Goal: Transaction & Acquisition: Obtain resource

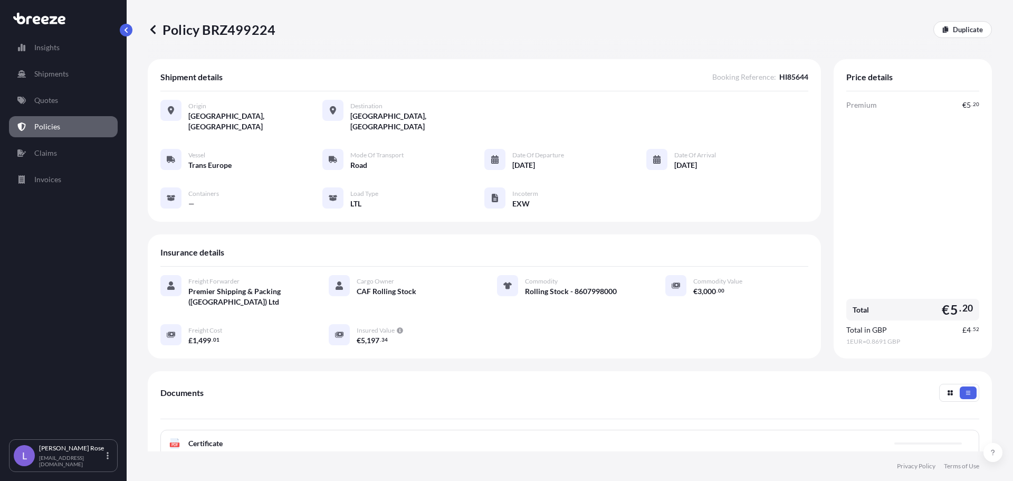
scroll to position [106, 0]
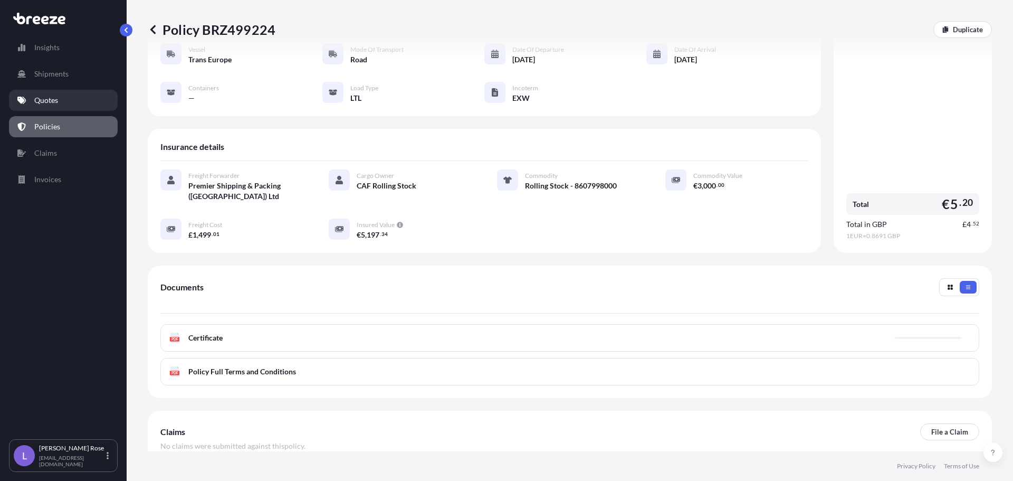
click at [58, 94] on link "Quotes" at bounding box center [63, 100] width 109 height 21
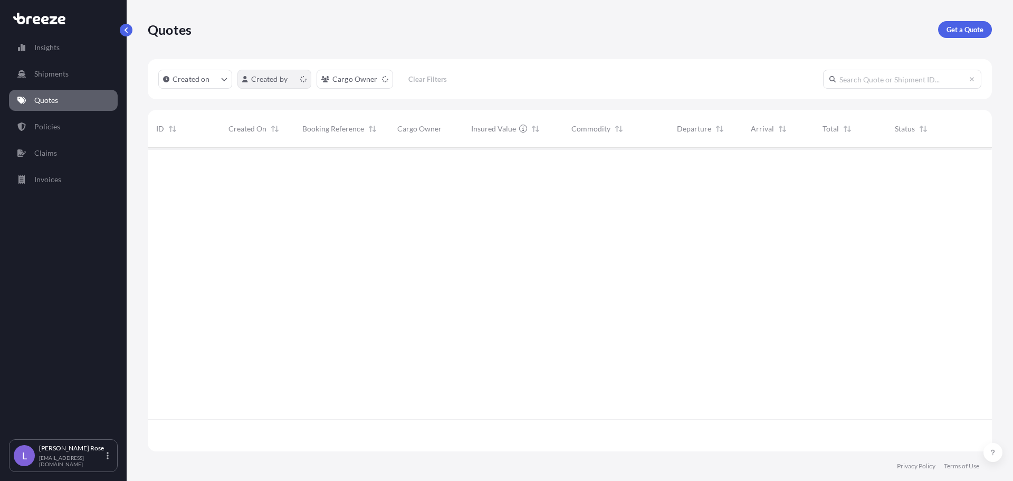
scroll to position [301, 837]
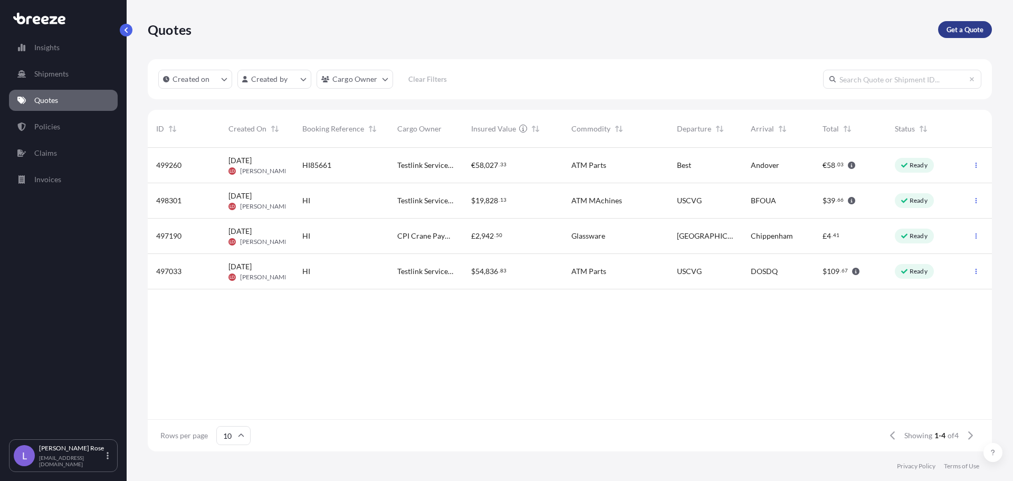
click at [948, 30] on p "Get a Quote" at bounding box center [965, 29] width 37 height 11
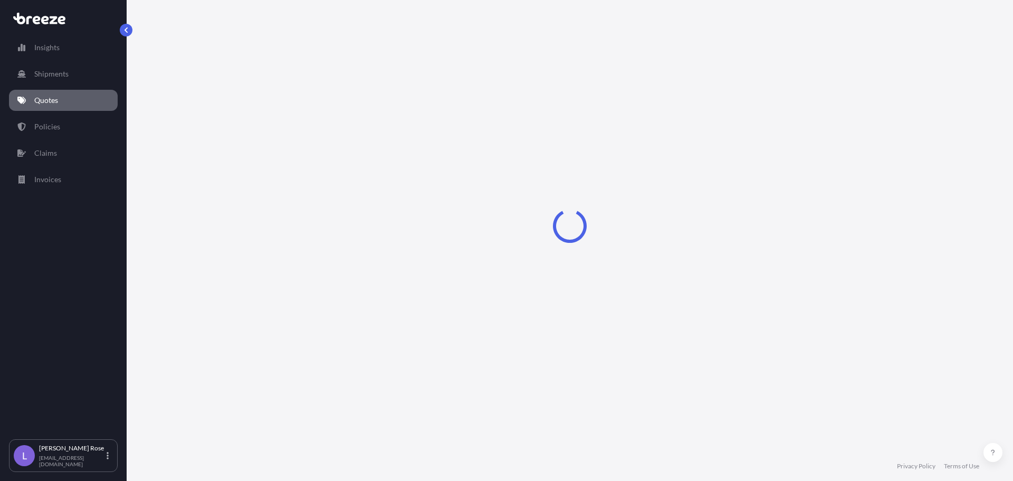
select select "Sea"
select select "1"
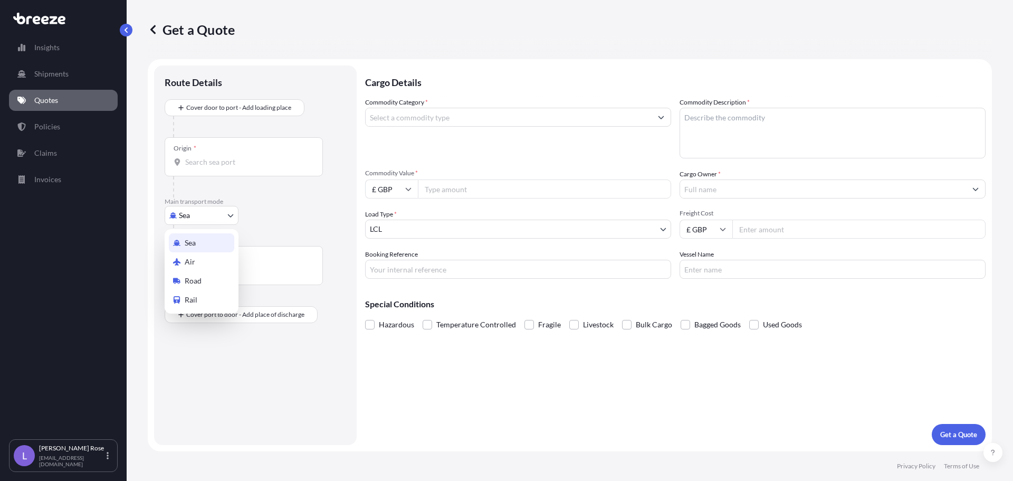
click at [210, 207] on body "Insights Shipments Quotes Policies Claims Invoices L [PERSON_NAME] [PERSON_NAME…" at bounding box center [506, 240] width 1013 height 481
click at [206, 213] on body "Insights Shipments Quotes Policies Claims Invoices L [PERSON_NAME] [PERSON_NAME…" at bounding box center [506, 240] width 1013 height 481
click at [207, 276] on div "Road" at bounding box center [201, 280] width 65 height 19
select select "Road"
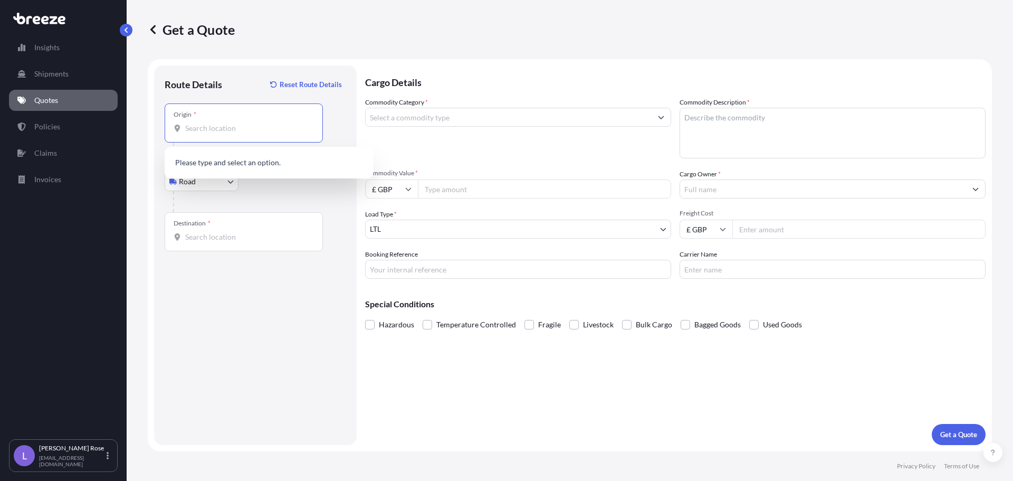
click at [211, 130] on input "Origin *" at bounding box center [247, 128] width 125 height 11
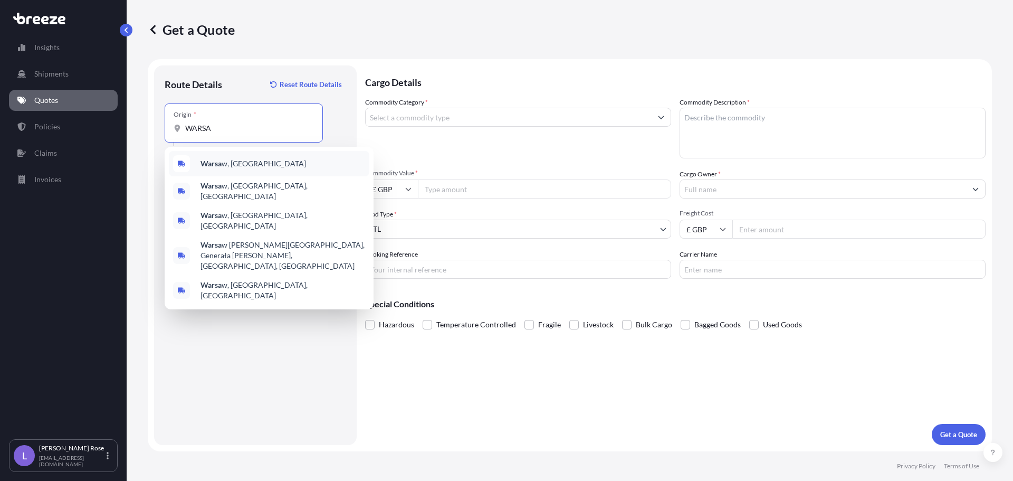
click at [213, 164] on b "Warsa" at bounding box center [211, 163] width 21 height 9
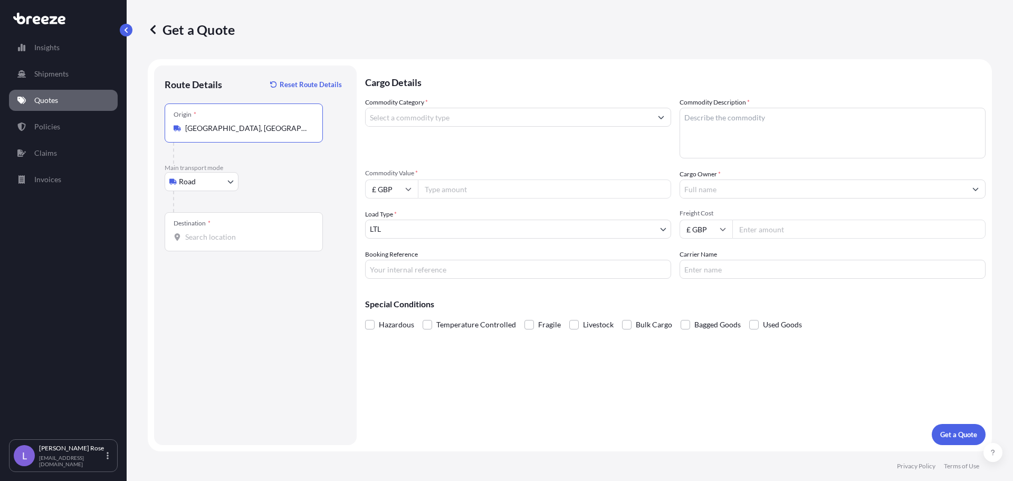
type input "[GEOGRAPHIC_DATA], [GEOGRAPHIC_DATA]"
click at [208, 235] on input "Destination *" at bounding box center [247, 237] width 125 height 11
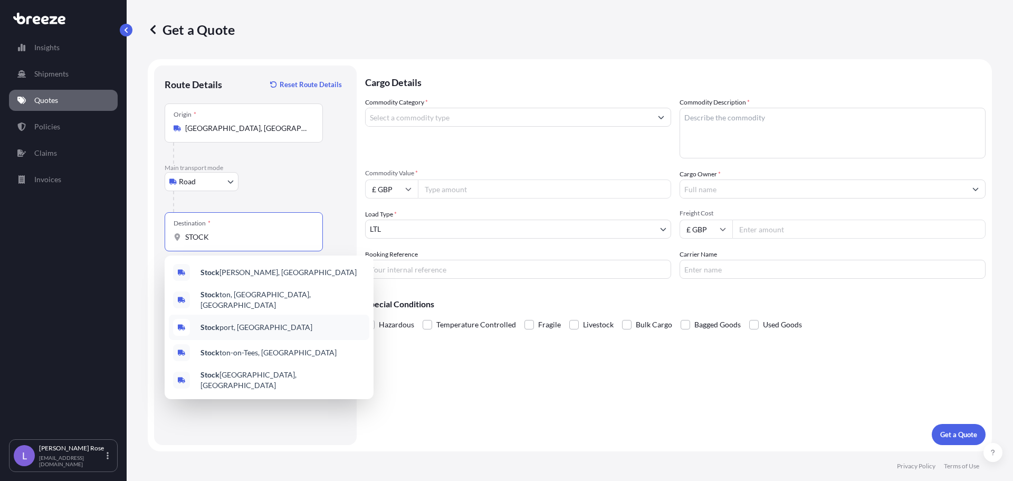
click at [235, 316] on div "Stock port, [GEOGRAPHIC_DATA]" at bounding box center [269, 327] width 201 height 25
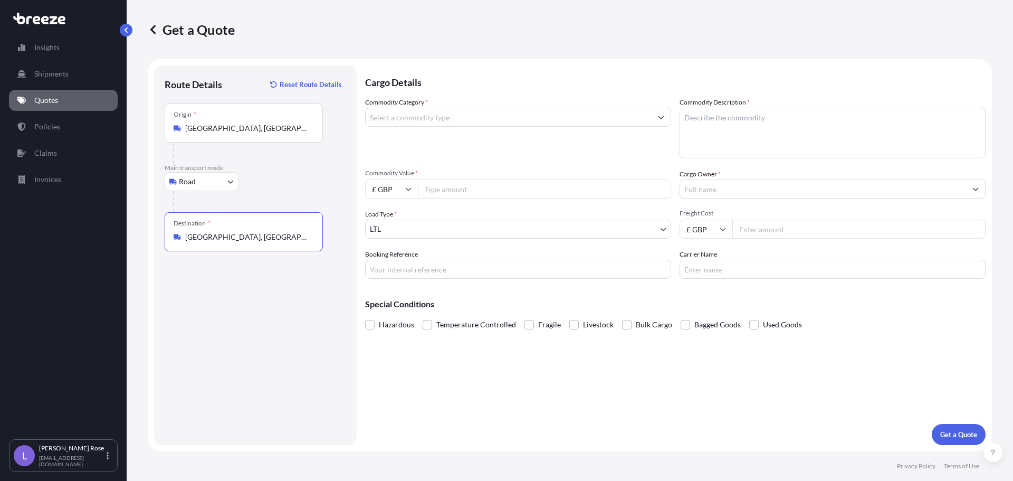
type input "[GEOGRAPHIC_DATA], [GEOGRAPHIC_DATA]"
click at [384, 117] on input "Commodity Category *" at bounding box center [509, 117] width 286 height 19
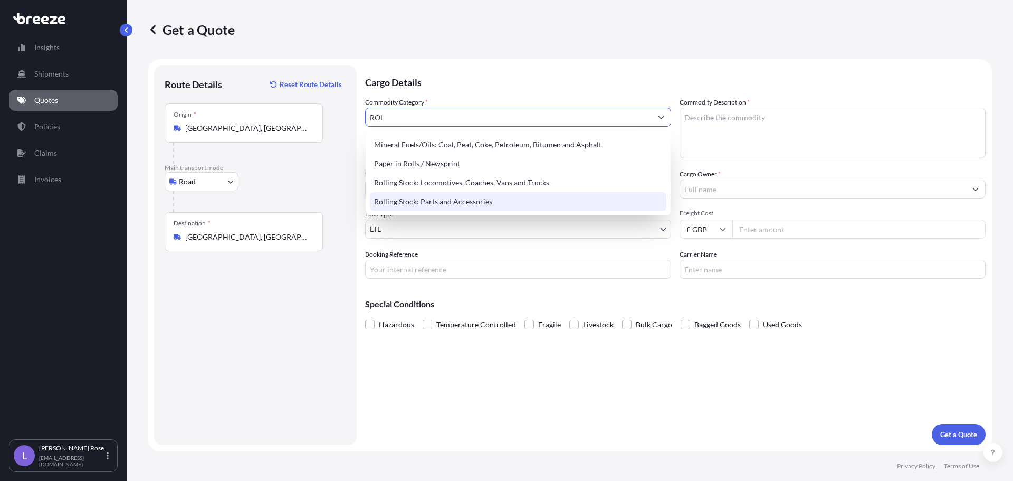
click at [422, 200] on div "Rolling Stock: Parts and Accessories" at bounding box center [518, 201] width 297 height 19
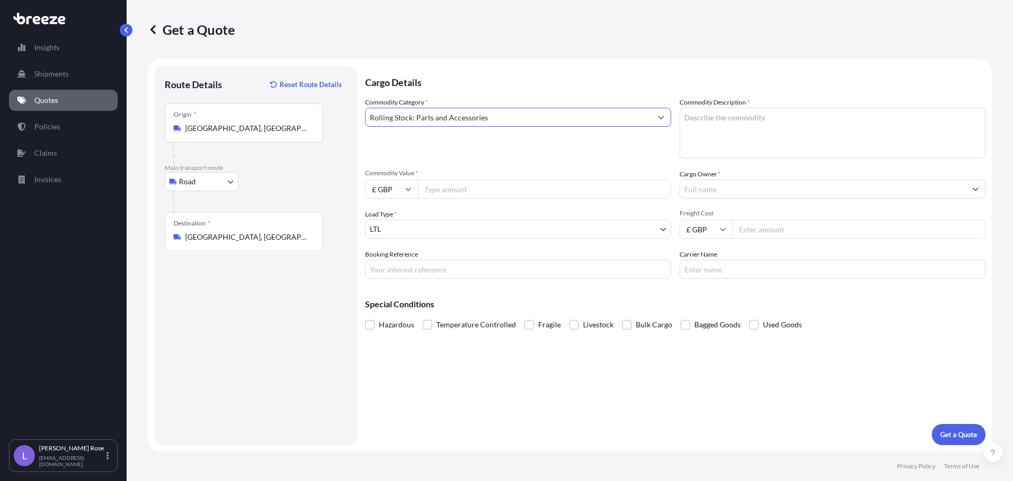
type input "Rolling Stock: Parts and Accessories"
click at [690, 135] on textarea "Commodity Description *" at bounding box center [833, 133] width 306 height 51
type textarea "Rail Parts - 8607998000"
click at [612, 187] on input "Commodity Value *" at bounding box center [544, 188] width 253 height 19
click at [395, 189] on input "£ GBP" at bounding box center [391, 188] width 53 height 19
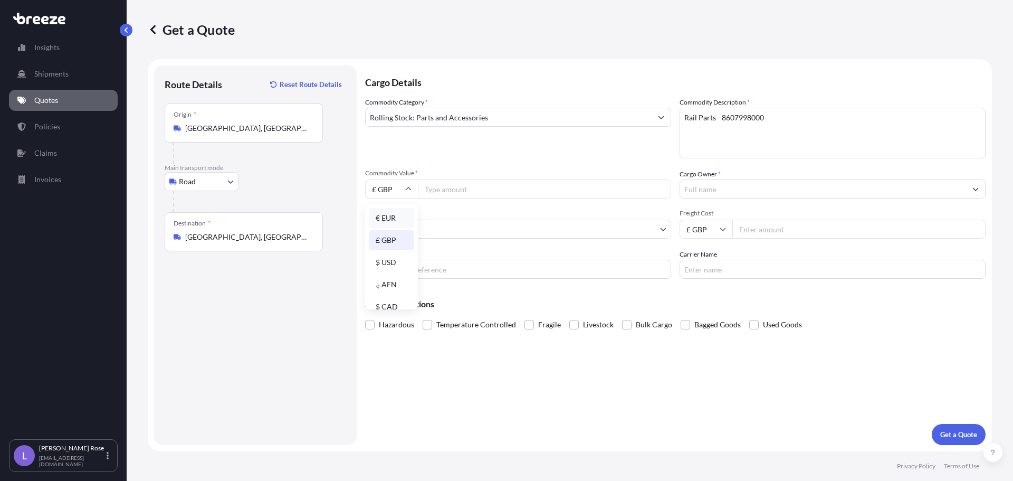
click at [385, 217] on div "€ EUR" at bounding box center [391, 218] width 44 height 20
type input "€ EUR"
click at [444, 191] on input "Commodity Value *" at bounding box center [544, 188] width 253 height 19
type input "35658.00"
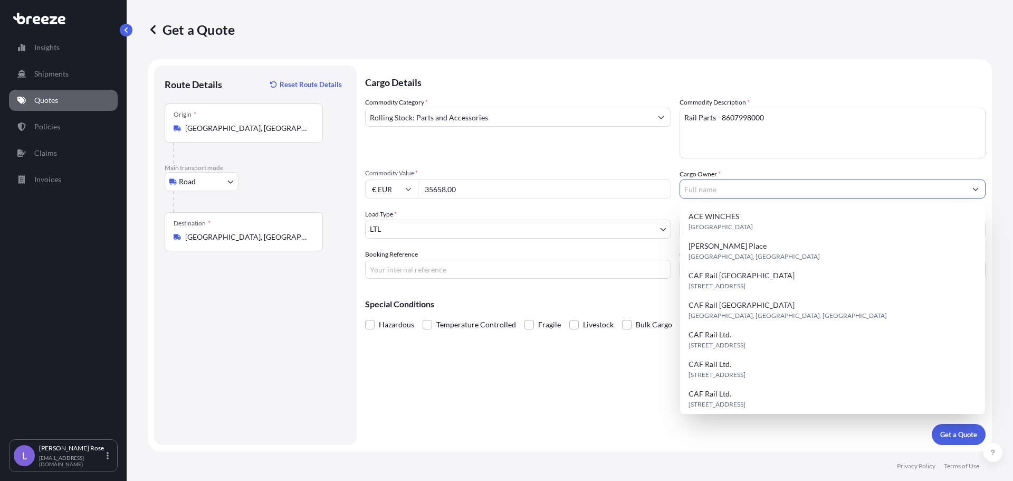
click at [722, 183] on input "Cargo Owner *" at bounding box center [823, 188] width 286 height 19
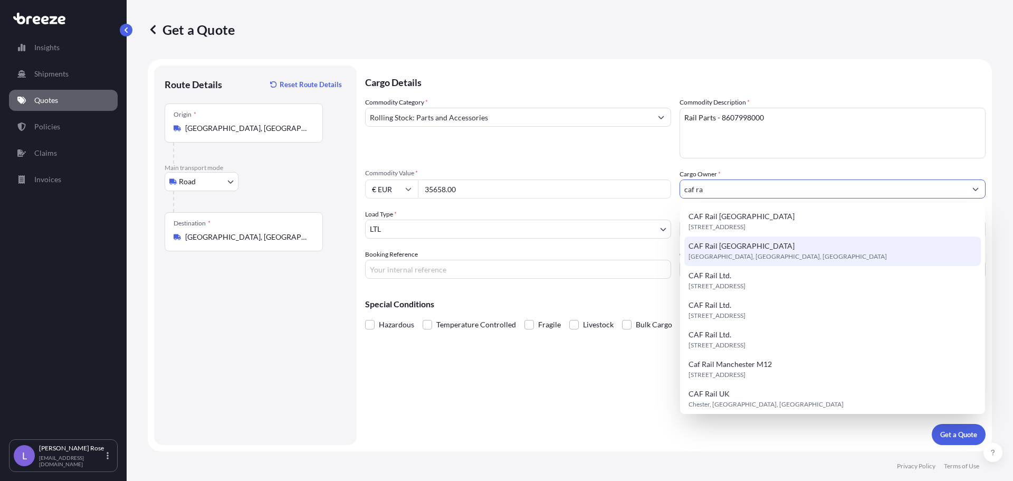
click at [750, 246] on div "CAF Rail [GEOGRAPHIC_DATA] [GEOGRAPHIC_DATA], [GEOGRAPHIC_DATA], [GEOGRAPHIC_DA…" at bounding box center [833, 251] width 297 height 30
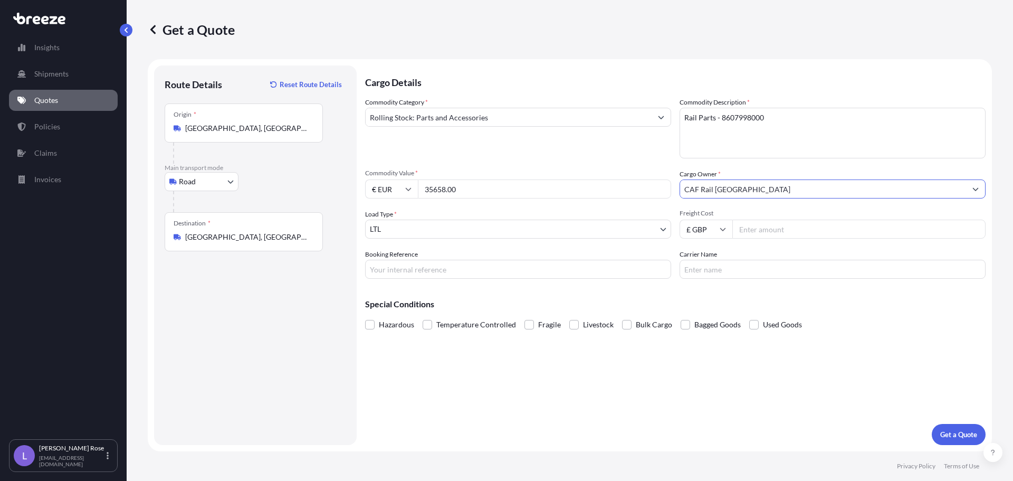
type input "CAF Rail [GEOGRAPHIC_DATA]"
click at [834, 226] on input "Freight Cost" at bounding box center [859, 229] width 253 height 19
type input "553.00"
click at [510, 265] on input "Booking Reference" at bounding box center [518, 269] width 306 height 19
type input "HI85675"
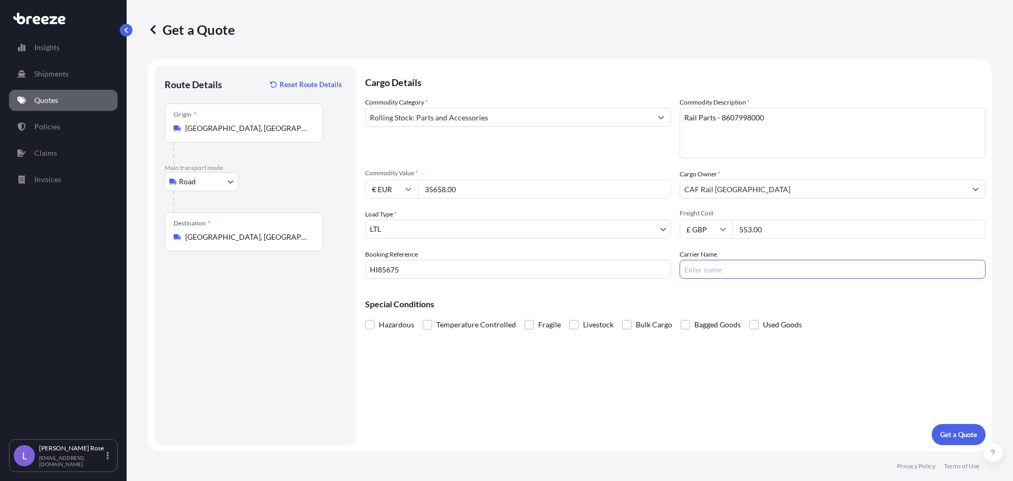
click at [684, 264] on input "Carrier Name" at bounding box center [833, 269] width 306 height 19
type input "Mercury"
click at [953, 439] on p "Get a Quote" at bounding box center [959, 434] width 37 height 11
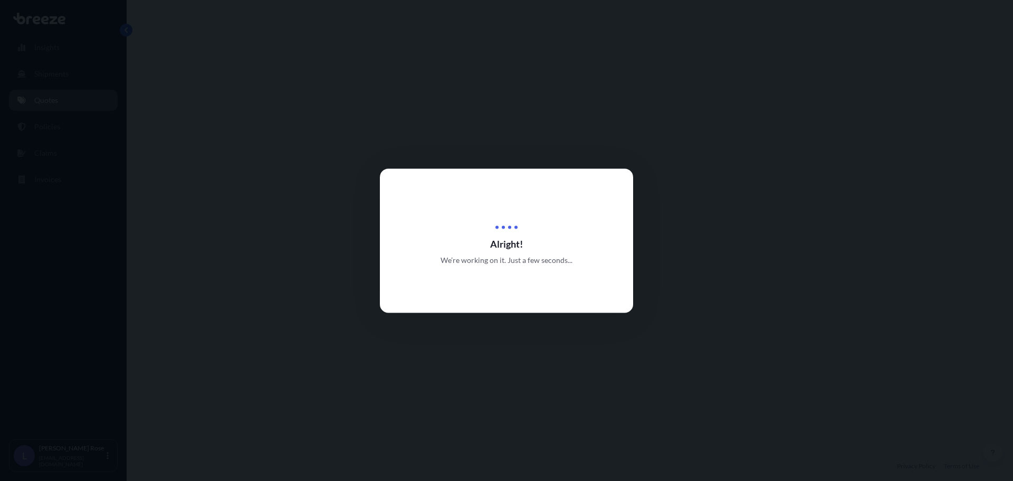
select select "Road"
select select "1"
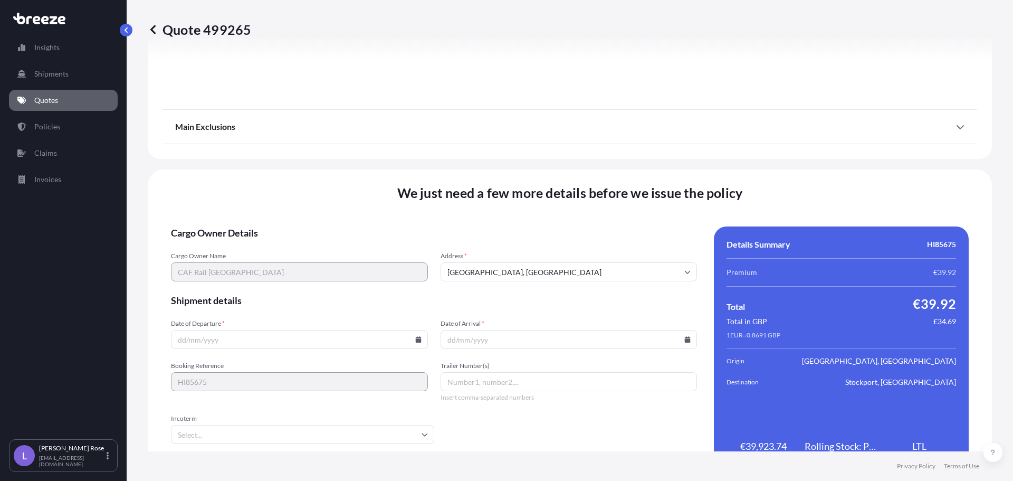
scroll to position [1194, 0]
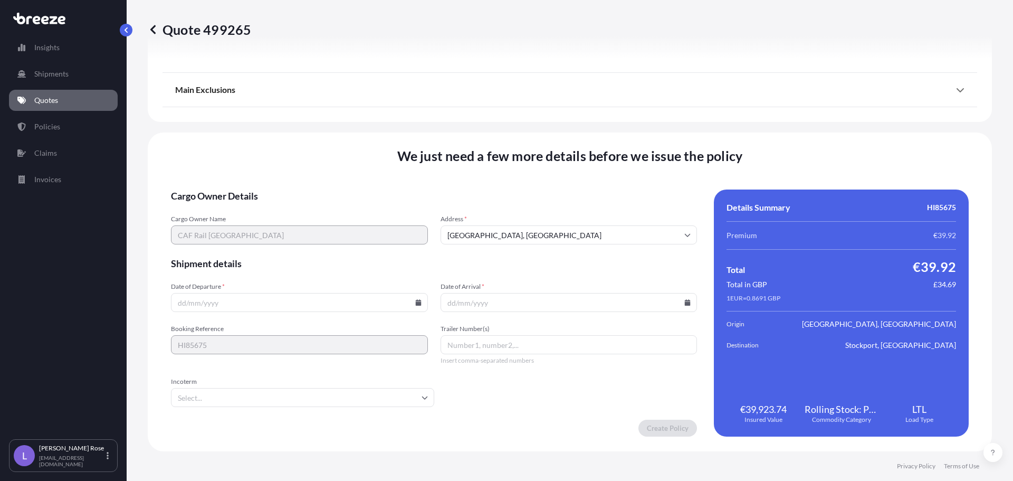
click at [420, 302] on input "Date of Departure *" at bounding box center [299, 302] width 257 height 19
click at [415, 302] on icon at bounding box center [418, 302] width 6 height 6
click at [299, 209] on button "18" at bounding box center [298, 208] width 17 height 17
type input "[DATE]"
click at [685, 301] on icon at bounding box center [688, 302] width 6 height 6
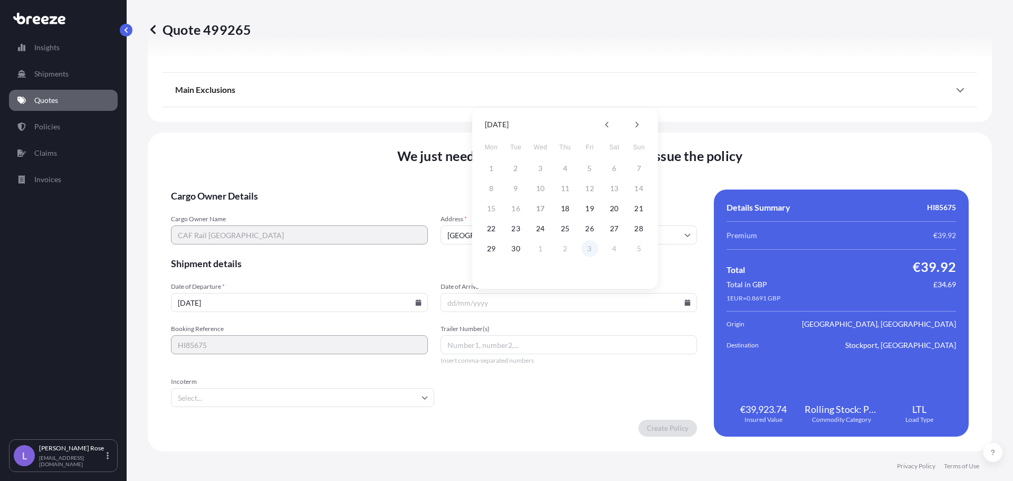
click at [592, 251] on button "3" at bounding box center [590, 248] width 17 height 17
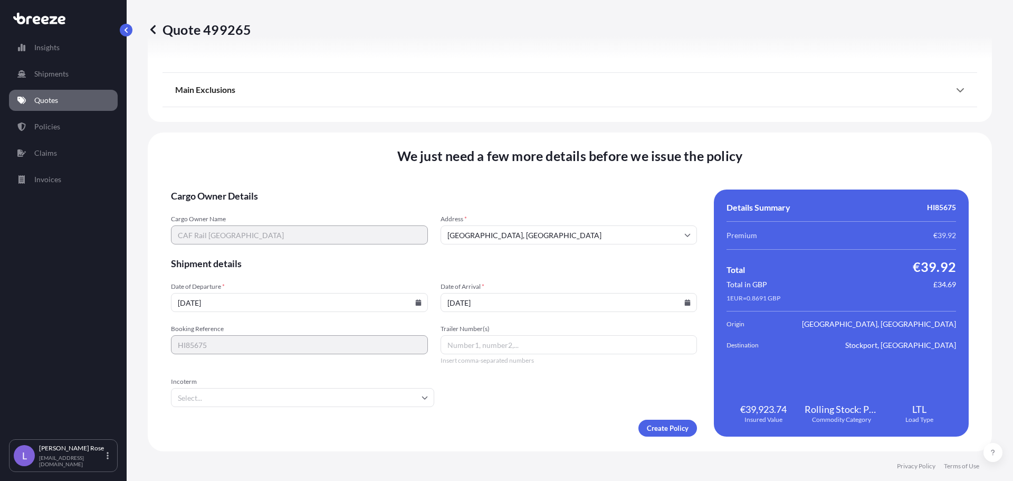
type input "[DATE]"
click at [287, 401] on input "Incoterm" at bounding box center [302, 397] width 263 height 19
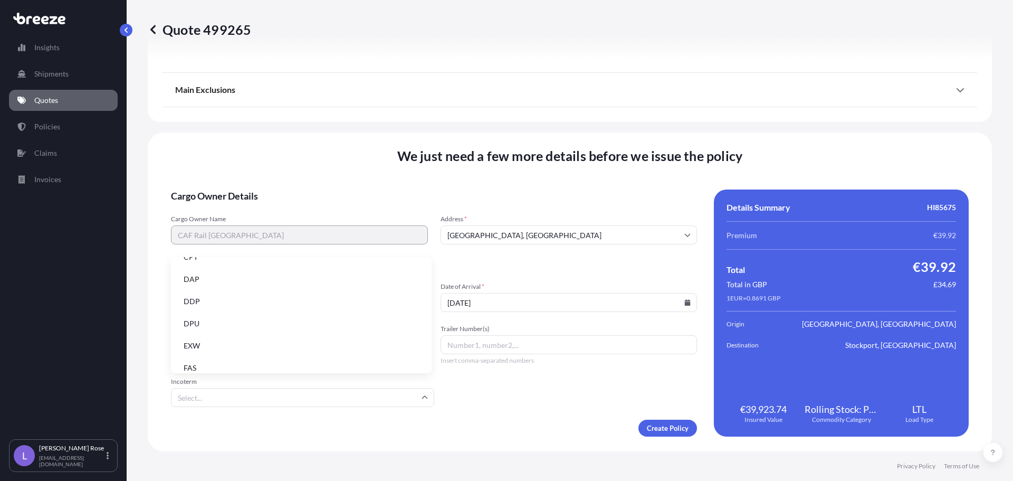
scroll to position [106, 0]
click at [198, 325] on li "EXW" at bounding box center [301, 321] width 252 height 20
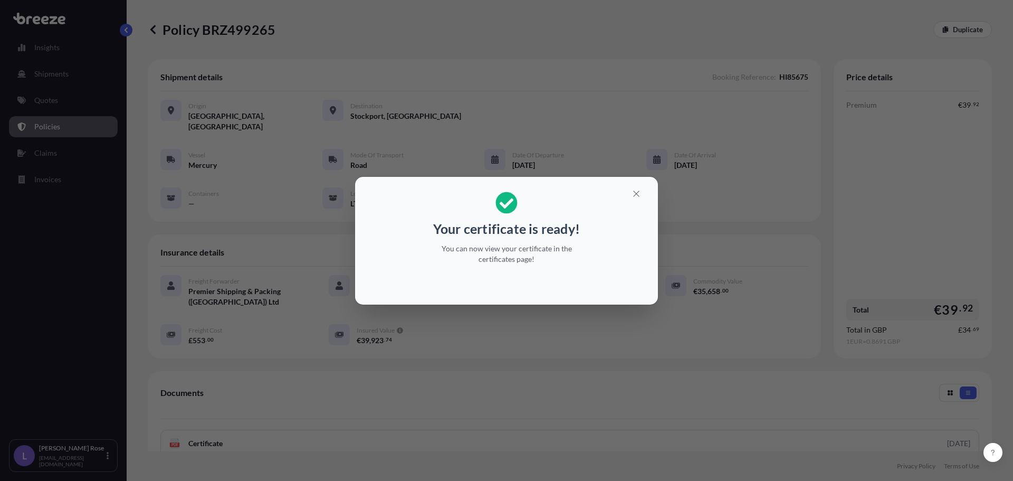
click at [638, 434] on div "Your certificate is ready! You can now view your certificate in the certificate…" at bounding box center [506, 240] width 1013 height 481
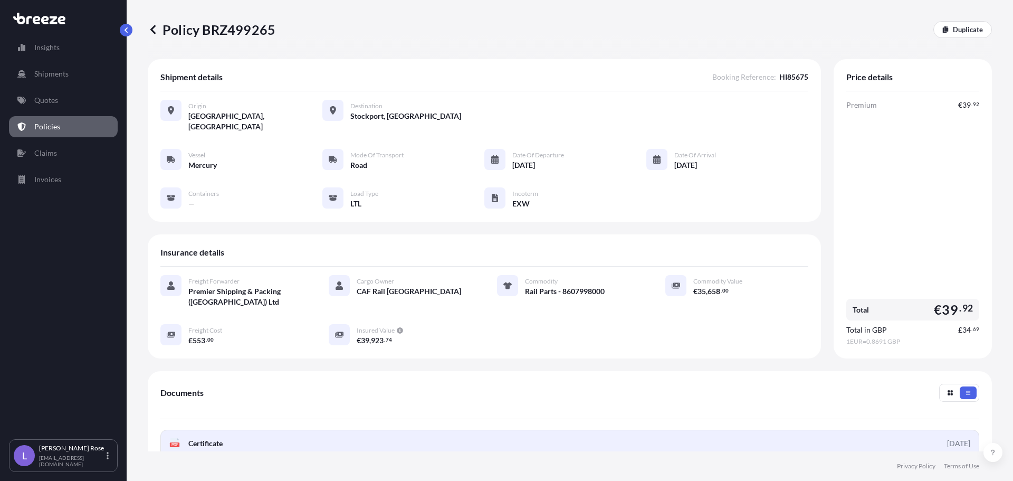
click at [638, 434] on link "PDF Certificate [DATE]" at bounding box center [569, 443] width 819 height 27
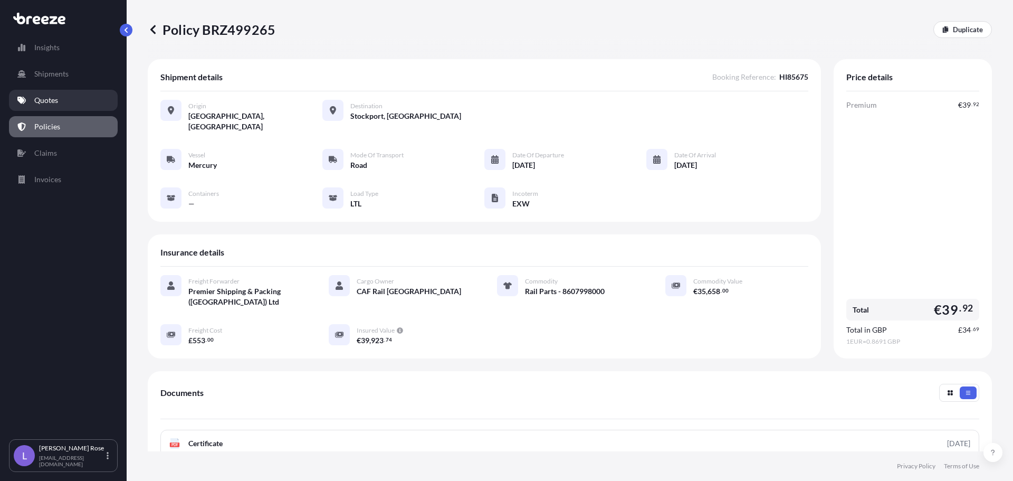
click at [53, 100] on p "Quotes" at bounding box center [46, 100] width 24 height 11
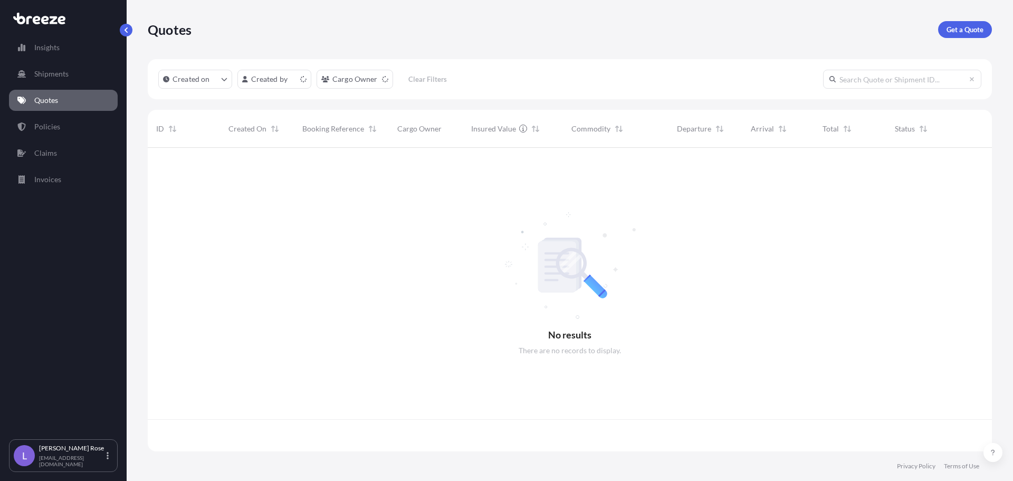
scroll to position [301, 837]
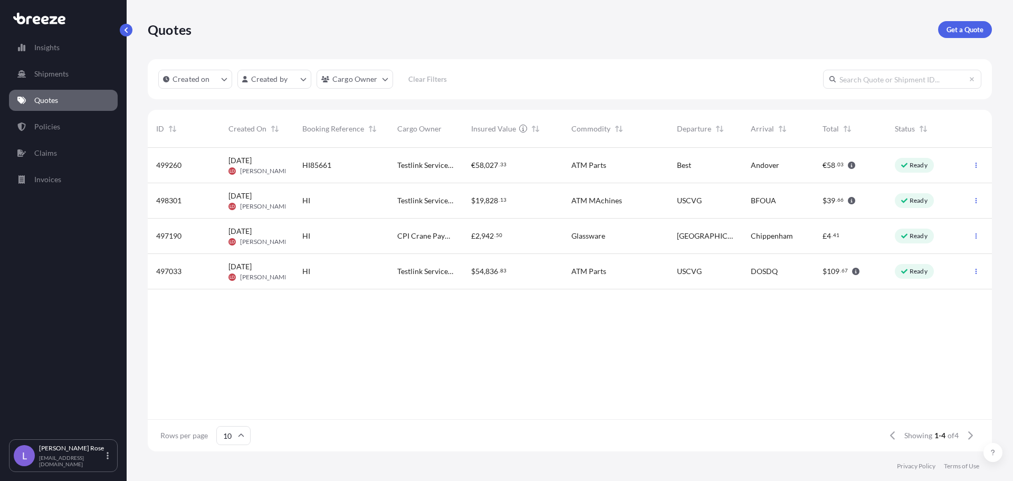
click at [976, 28] on p "Get a Quote" at bounding box center [965, 29] width 37 height 11
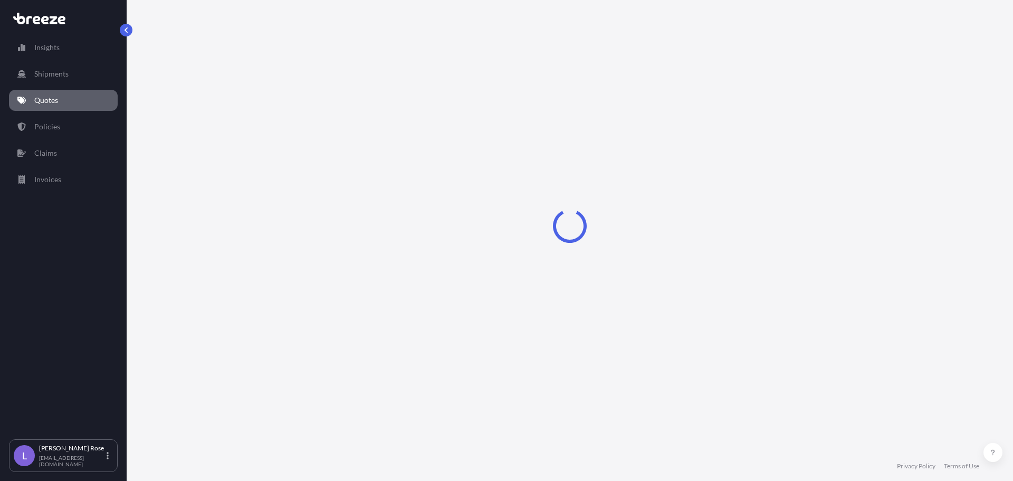
select select "Sea"
select select "1"
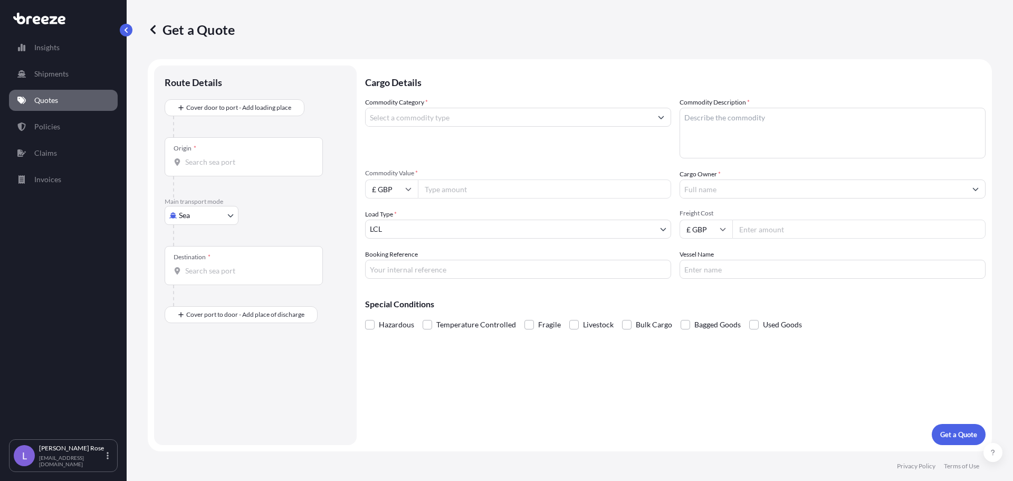
click at [214, 217] on body "Insights Shipments Quotes Policies Claims Invoices L [PERSON_NAME] [PERSON_NAME…" at bounding box center [506, 240] width 1013 height 481
click at [208, 277] on div "Road" at bounding box center [201, 280] width 65 height 19
select select "Road"
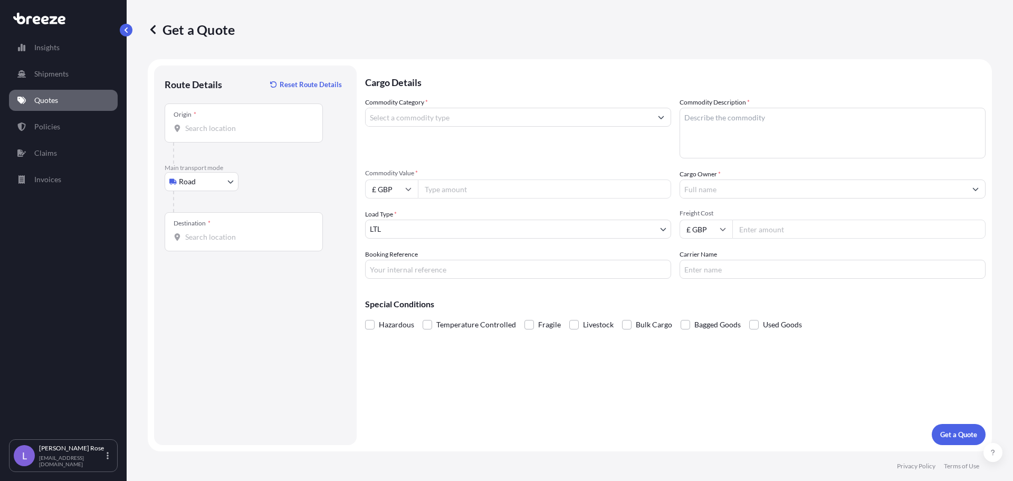
click at [208, 136] on div "Origin *" at bounding box center [244, 122] width 158 height 39
click at [208, 134] on input "Origin *" at bounding box center [247, 128] width 125 height 11
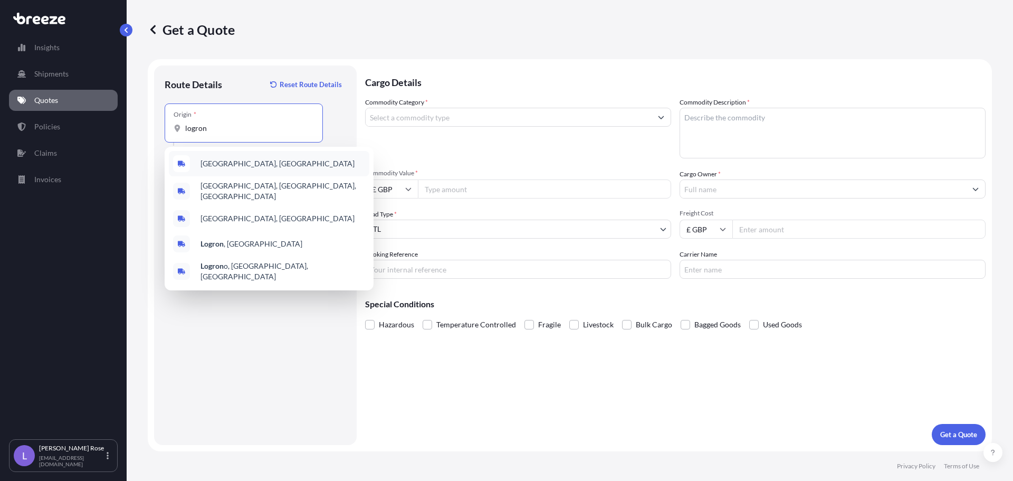
click at [215, 164] on span "[GEOGRAPHIC_DATA], [GEOGRAPHIC_DATA]" at bounding box center [278, 163] width 154 height 11
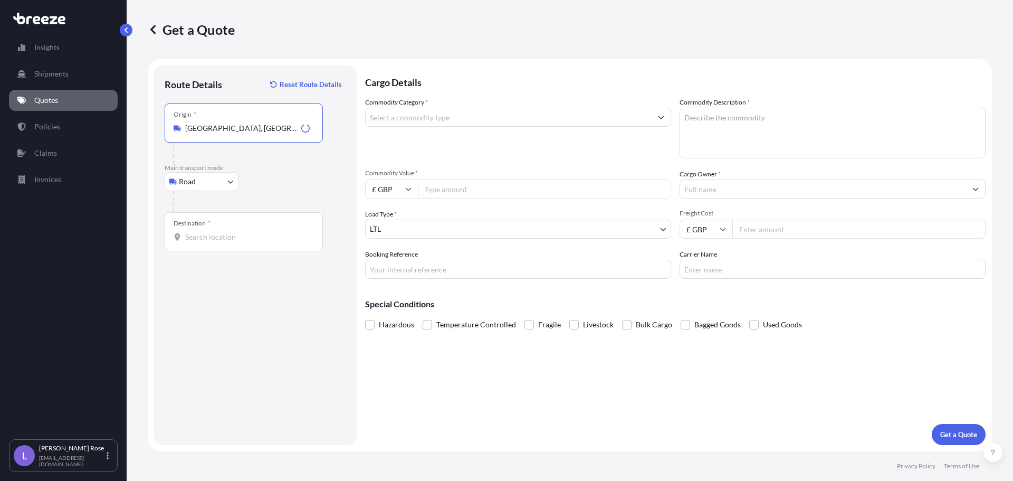
type input "[GEOGRAPHIC_DATA], [GEOGRAPHIC_DATA]"
click at [218, 239] on input "Destination *" at bounding box center [247, 237] width 125 height 11
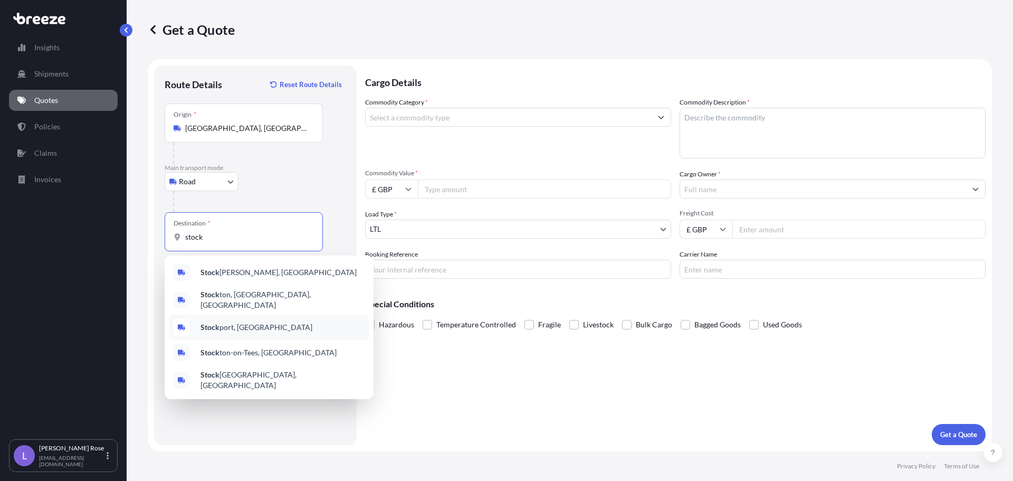
click at [222, 322] on span "Stock port, [GEOGRAPHIC_DATA]" at bounding box center [257, 327] width 112 height 11
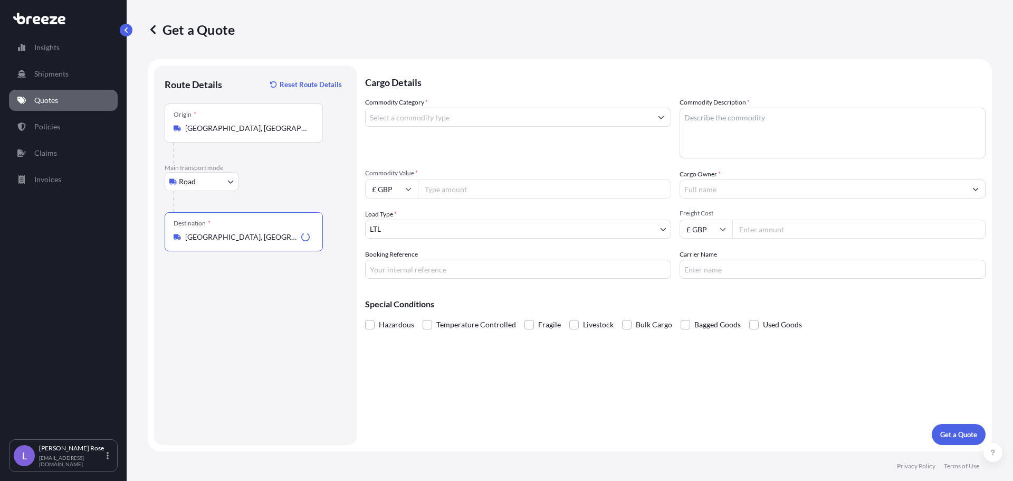
type input "[GEOGRAPHIC_DATA], [GEOGRAPHIC_DATA]"
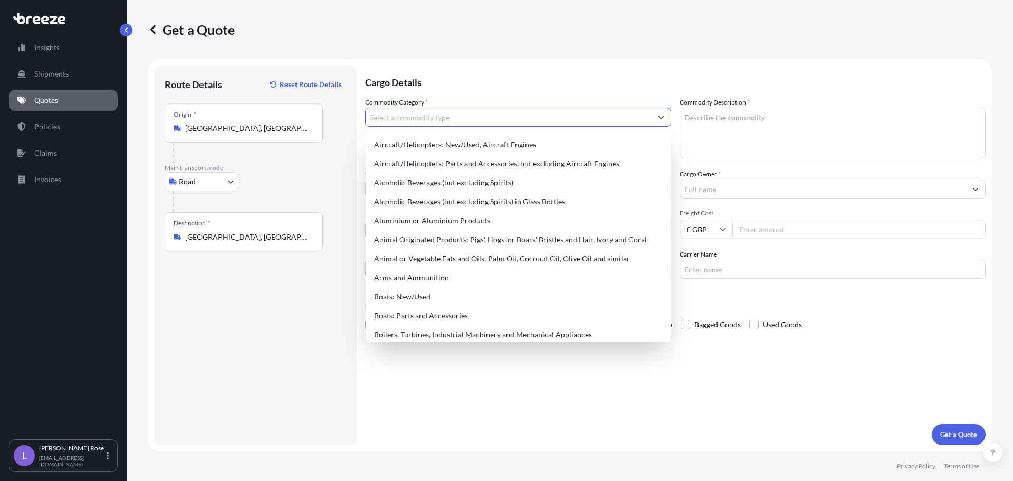
click at [399, 122] on input "Commodity Category *" at bounding box center [509, 117] width 286 height 19
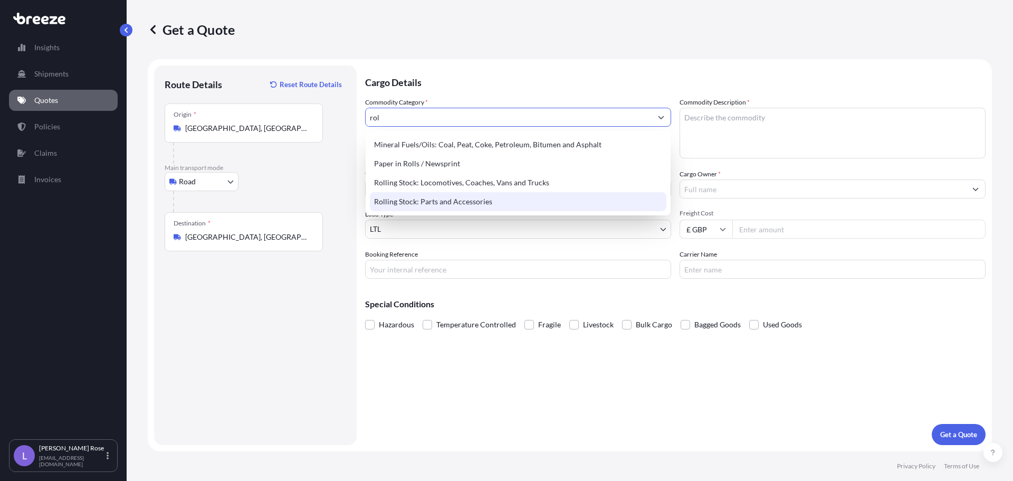
click at [418, 204] on div "Rolling Stock: Parts and Accessories" at bounding box center [518, 201] width 297 height 19
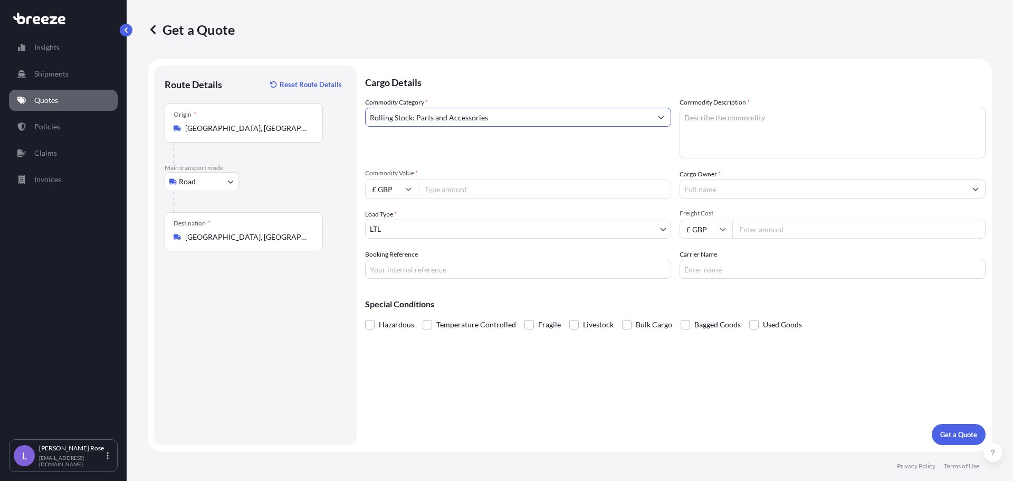
type input "Rolling Stock: Parts and Accessories"
click at [734, 136] on textarea "Commodity Description *" at bounding box center [833, 133] width 306 height 51
type textarea "Rail Parts - 8607998000"
click at [556, 192] on input "Commodity Value *" at bounding box center [544, 188] width 253 height 19
type input "19200.00"
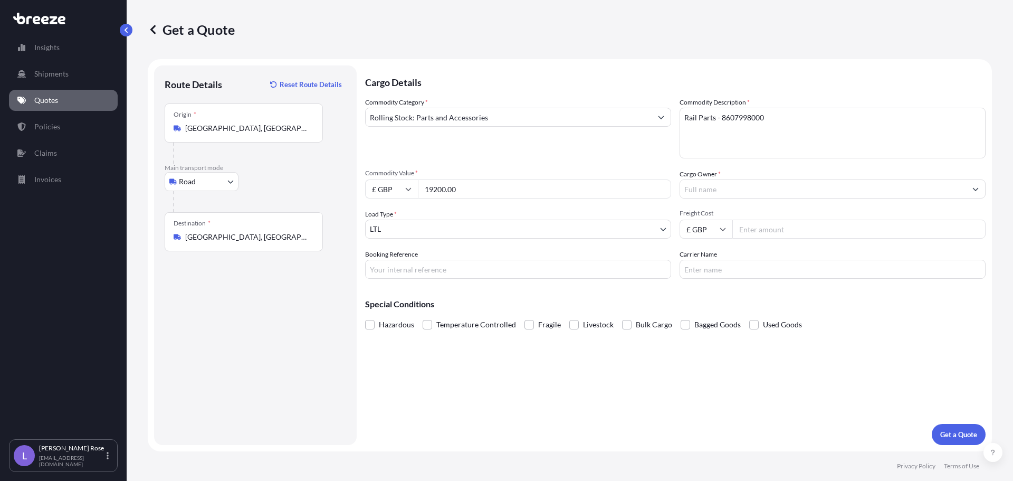
click at [396, 189] on input "£ GBP" at bounding box center [391, 188] width 53 height 19
click at [392, 220] on div "€ EUR" at bounding box center [391, 218] width 44 height 20
type input "€ EUR"
click at [745, 196] on input "Cargo Owner *" at bounding box center [823, 188] width 286 height 19
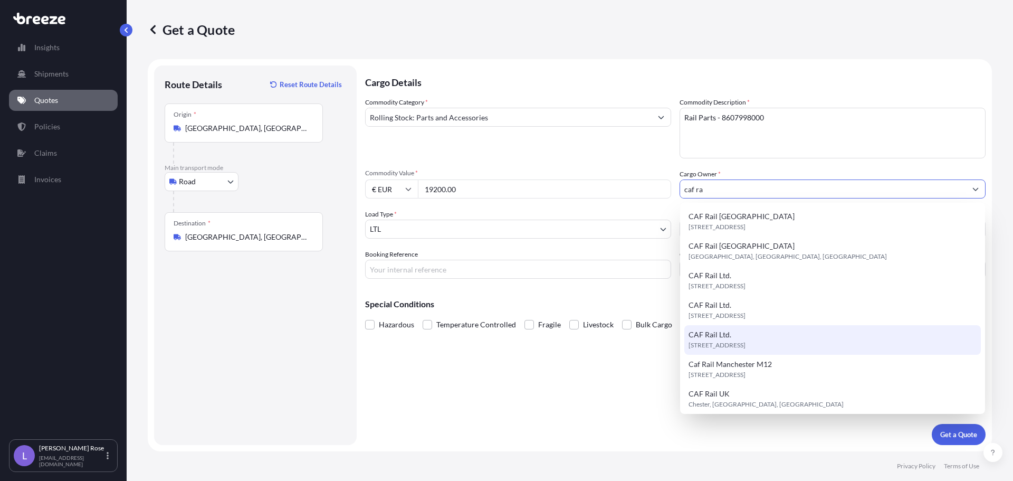
click at [746, 344] on span "[STREET_ADDRESS]" at bounding box center [717, 345] width 57 height 11
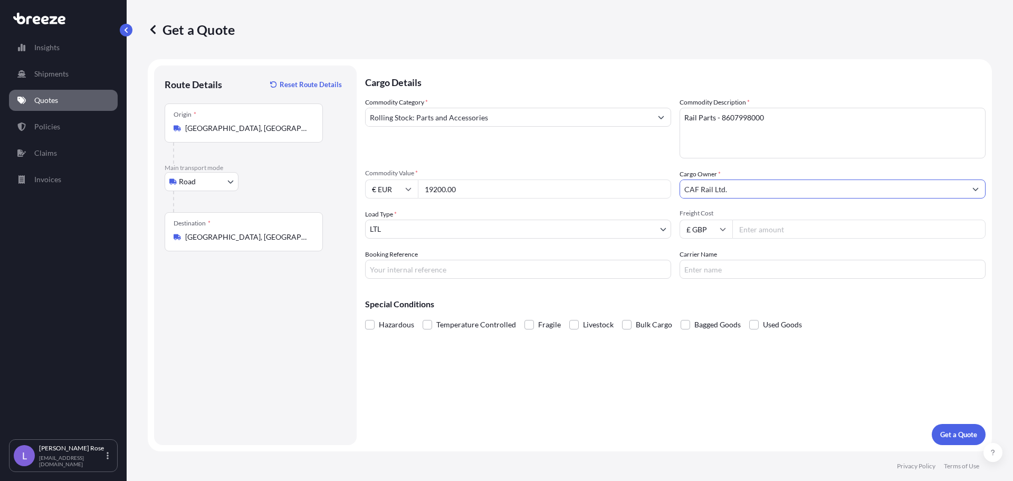
type input "CAF Rail Ltd."
click at [754, 232] on input "Freight Cost" at bounding box center [859, 229] width 253 height 19
click at [800, 222] on input "Freight Cost" at bounding box center [859, 229] width 253 height 19
type input "1811.23"
click at [766, 271] on input "Carrier Name" at bounding box center [833, 269] width 306 height 19
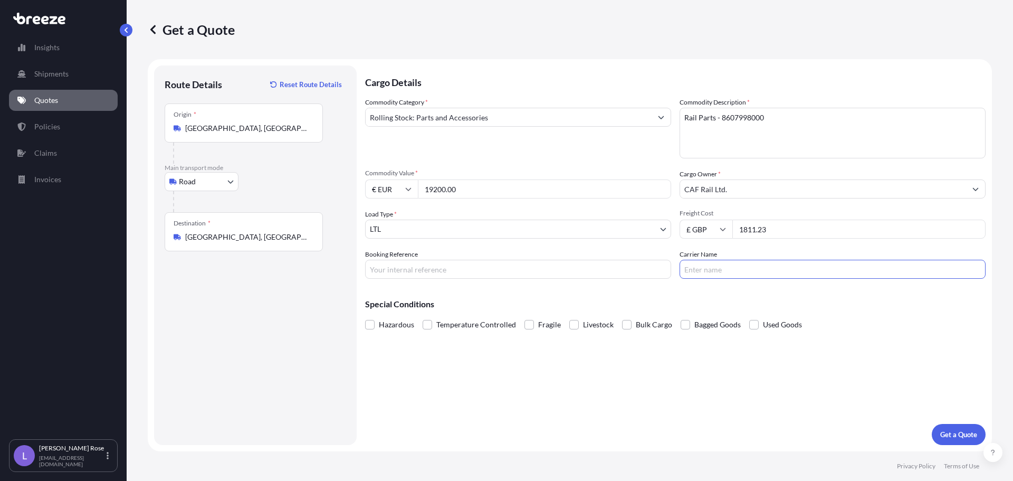
type input "Trans Europe"
click at [954, 445] on form "Route Details Reset Route Details Place of loading Road Road Rail Origin * [GEO…" at bounding box center [570, 255] width 845 height 392
click at [955, 438] on p "Get a Quote" at bounding box center [959, 434] width 37 height 11
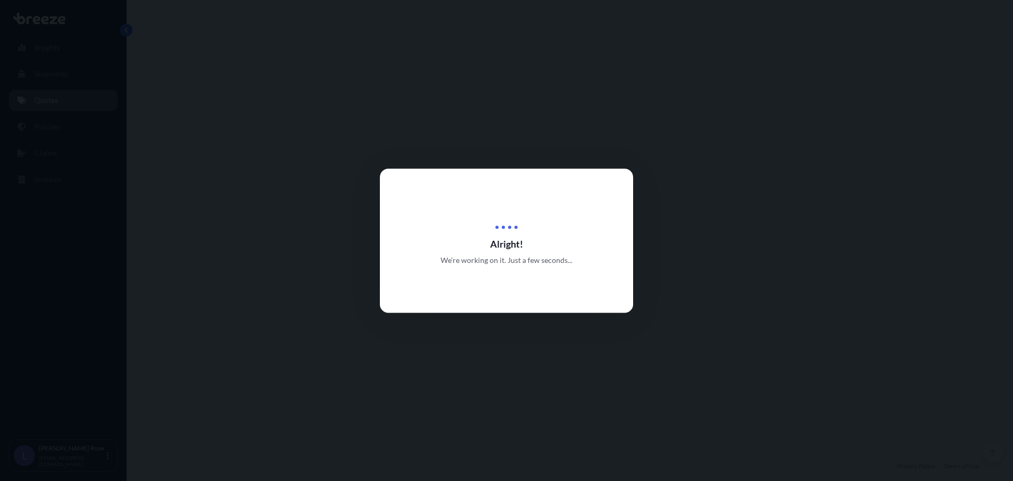
select select "Road"
select select "1"
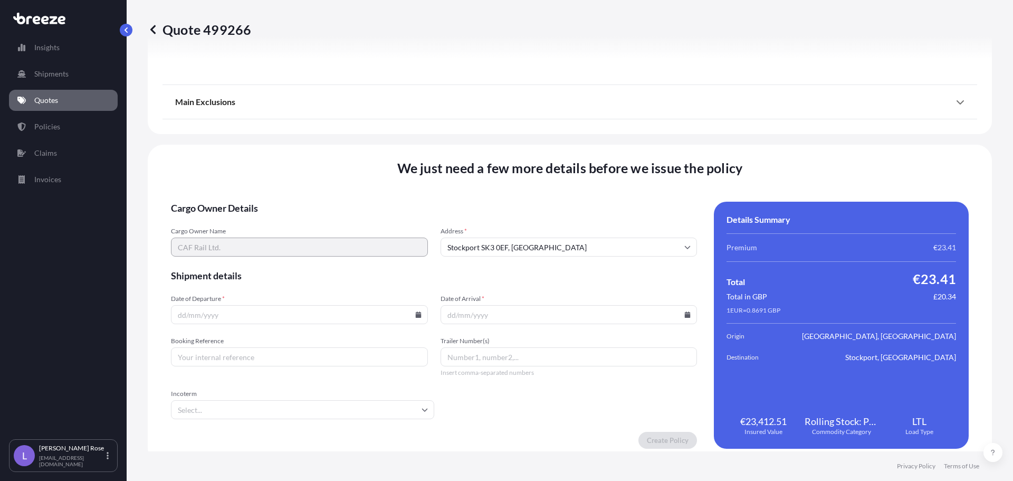
scroll to position [1194, 0]
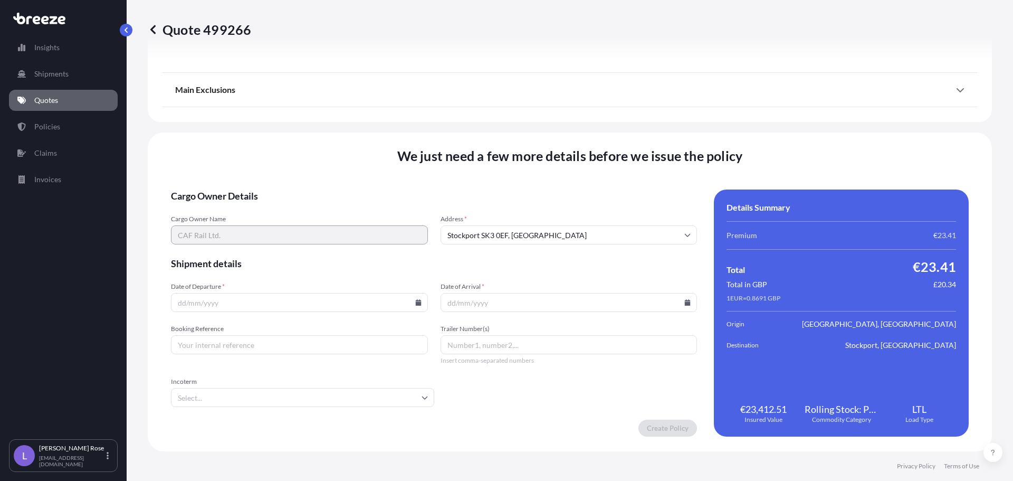
click at [420, 305] on input "Date of Departure *" at bounding box center [299, 302] width 257 height 19
click at [416, 303] on icon at bounding box center [418, 302] width 6 height 6
click at [301, 206] on button "18" at bounding box center [298, 208] width 17 height 17
type input "[DATE]"
click at [685, 304] on icon at bounding box center [688, 302] width 6 height 6
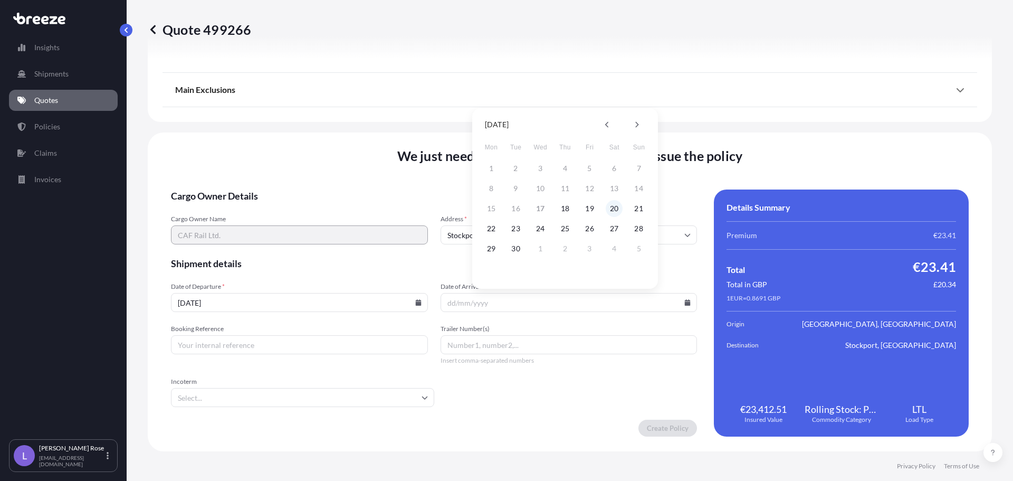
click at [610, 206] on button "20" at bounding box center [614, 208] width 17 height 17
type input "[DATE]"
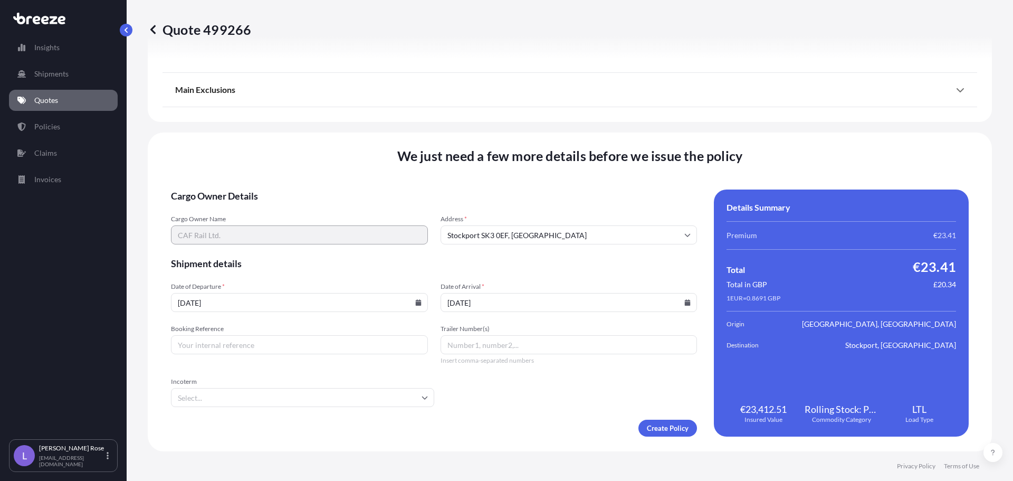
click at [331, 397] on input "Incoterm" at bounding box center [302, 397] width 263 height 19
click at [241, 323] on li "EXW" at bounding box center [301, 321] width 252 height 20
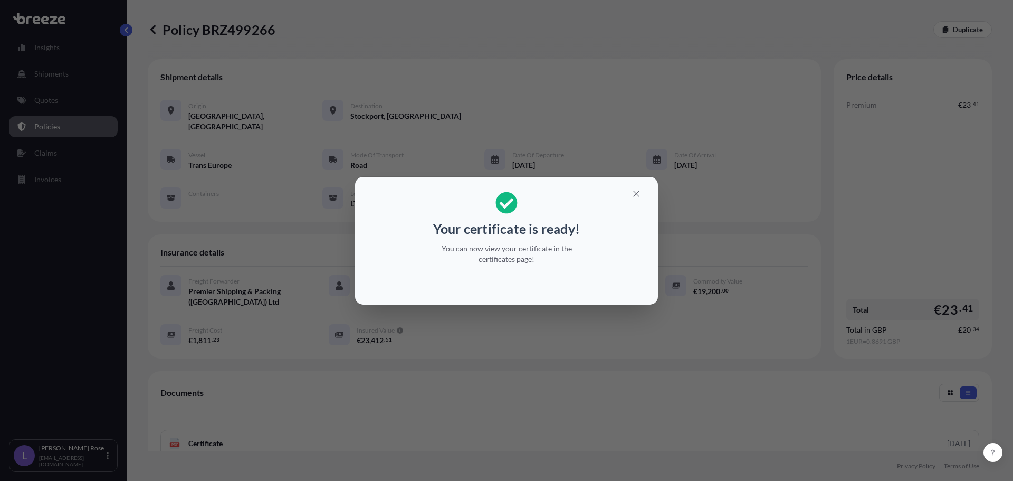
click at [647, 416] on div "Your certificate is ready! You can now view your certificate in the certificate…" at bounding box center [506, 240] width 1013 height 481
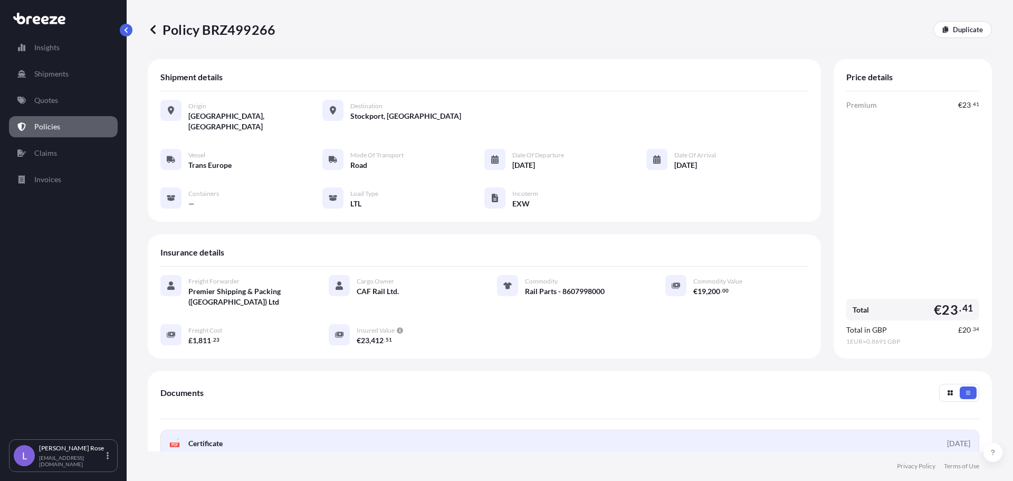
click at [449, 433] on link "PDF Certificate [DATE]" at bounding box center [569, 443] width 819 height 27
